Goal: Find specific page/section: Find specific page/section

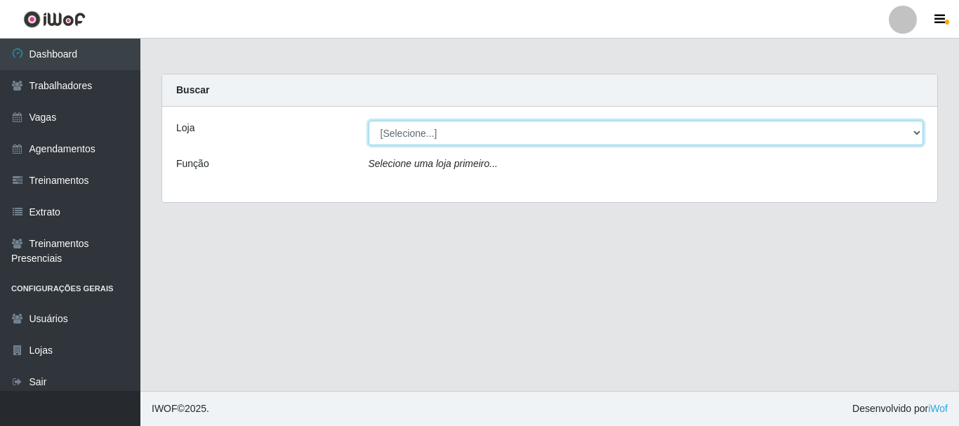
click at [422, 129] on select "[Selecione...] O Cestão - [GEOGRAPHIC_DATA]" at bounding box center [647, 133] width 556 height 25
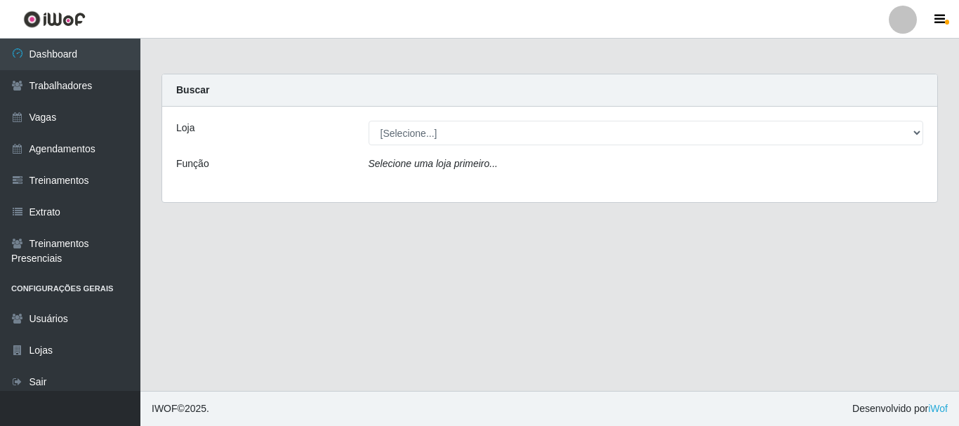
click at [419, 166] on icon "Selecione uma loja primeiro..." at bounding box center [433, 163] width 129 height 11
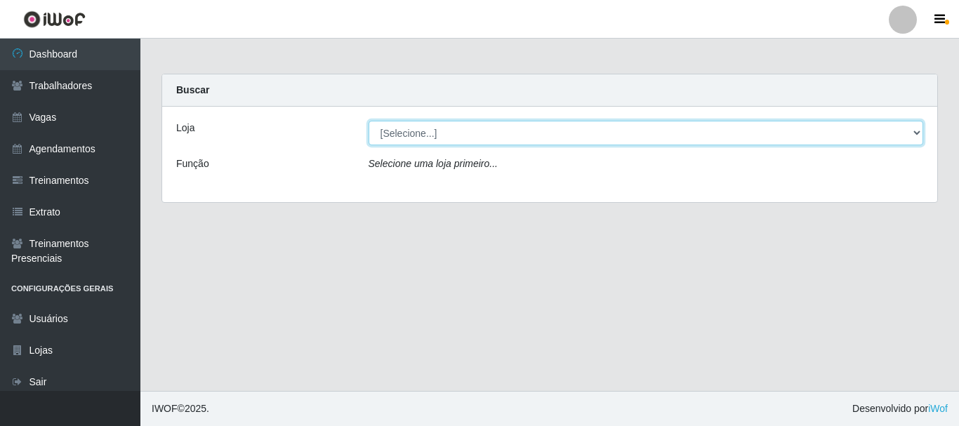
click at [424, 132] on select "[Selecione...] O Cestão - [GEOGRAPHIC_DATA]" at bounding box center [647, 133] width 556 height 25
click at [431, 134] on select "[Selecione...] O Cestão - [GEOGRAPHIC_DATA]" at bounding box center [647, 133] width 556 height 25
select select "238"
click at [369, 121] on select "[Selecione...] O Cestão - [GEOGRAPHIC_DATA]" at bounding box center [647, 133] width 556 height 25
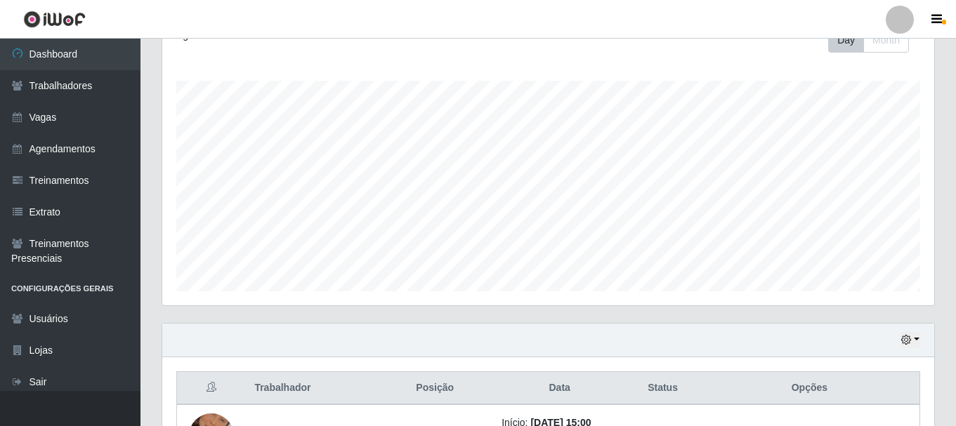
scroll to position [319, 0]
